Goal: Find specific page/section: Find specific page/section

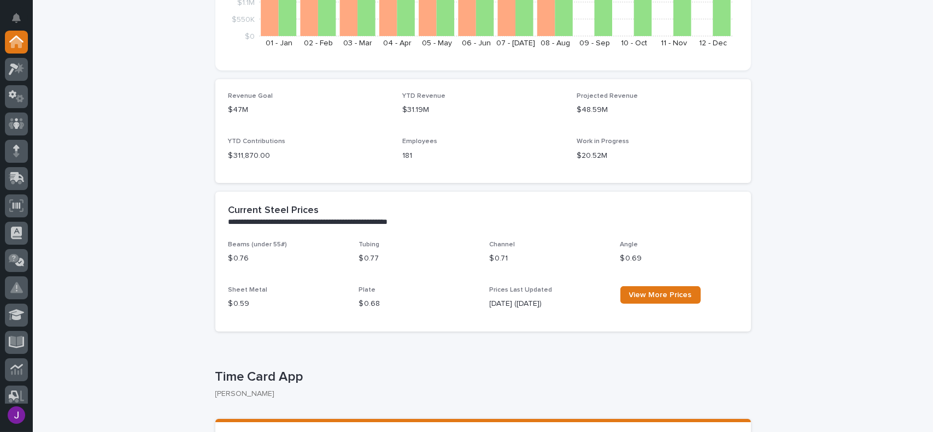
scroll to position [437, 0]
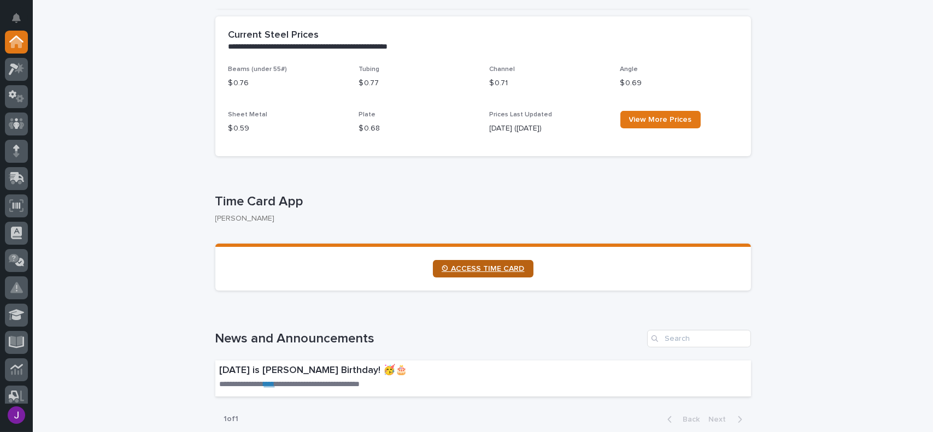
click at [468, 274] on link "⏲ ACCESS TIME CARD" at bounding box center [483, 268] width 101 height 17
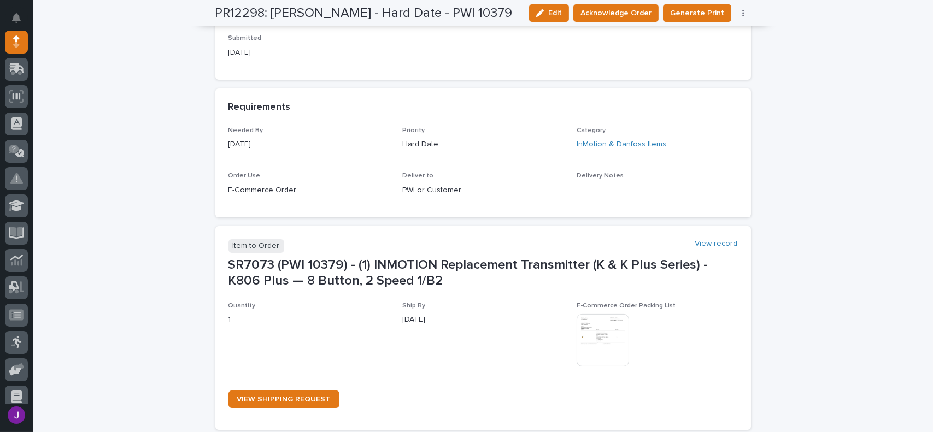
scroll to position [437, 0]
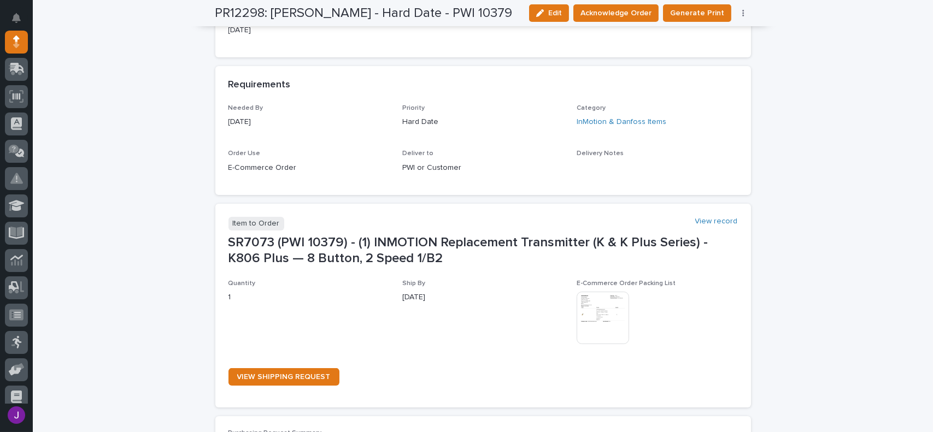
click at [592, 331] on img at bounding box center [602, 318] width 52 height 52
